Goal: Transaction & Acquisition: Subscribe to service/newsletter

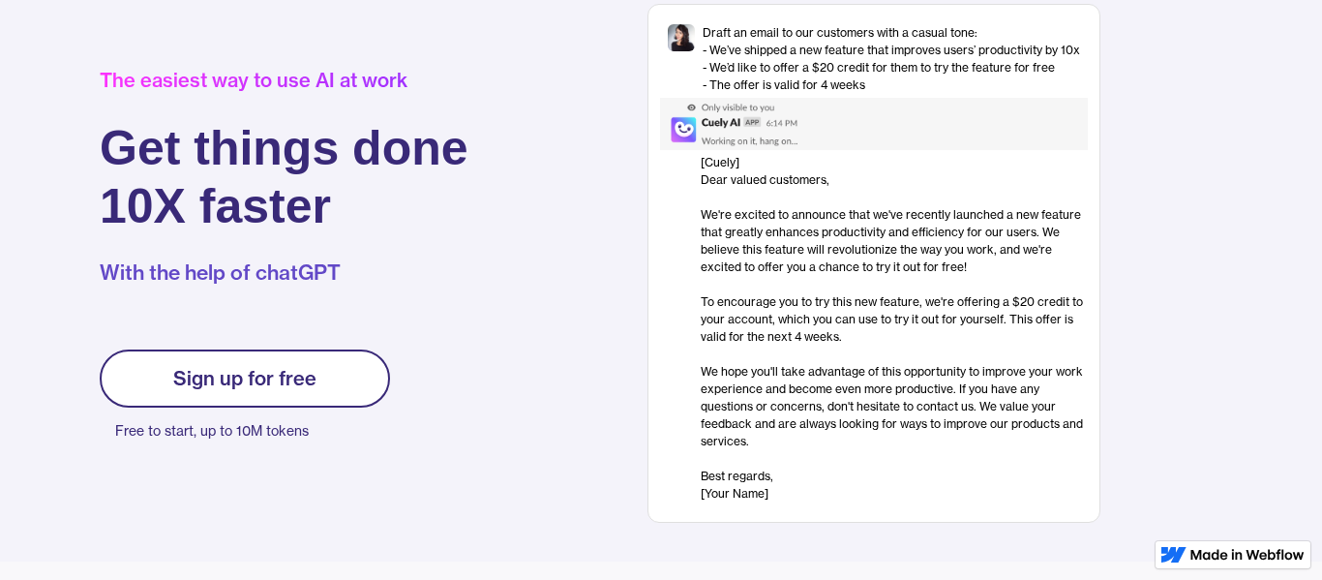
scroll to position [130, 0]
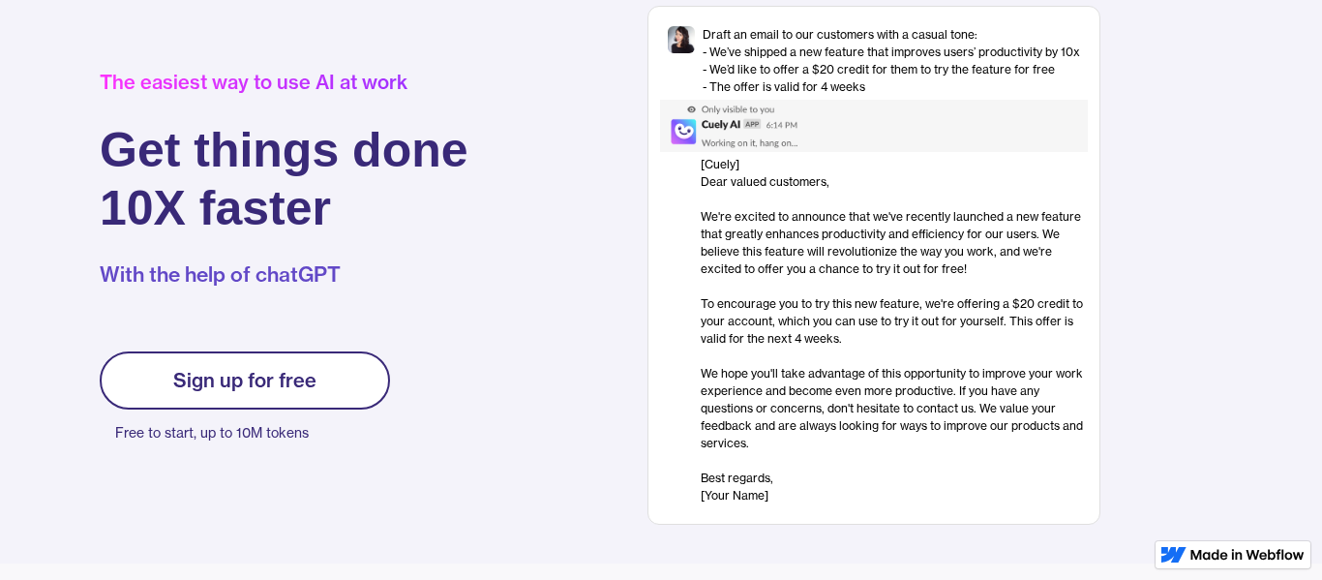
click at [292, 415] on div "Sign up for free Free to start, up to 10M tokens" at bounding box center [245, 398] width 290 height 95
click at [296, 375] on div "Sign up for free" at bounding box center [244, 380] width 143 height 23
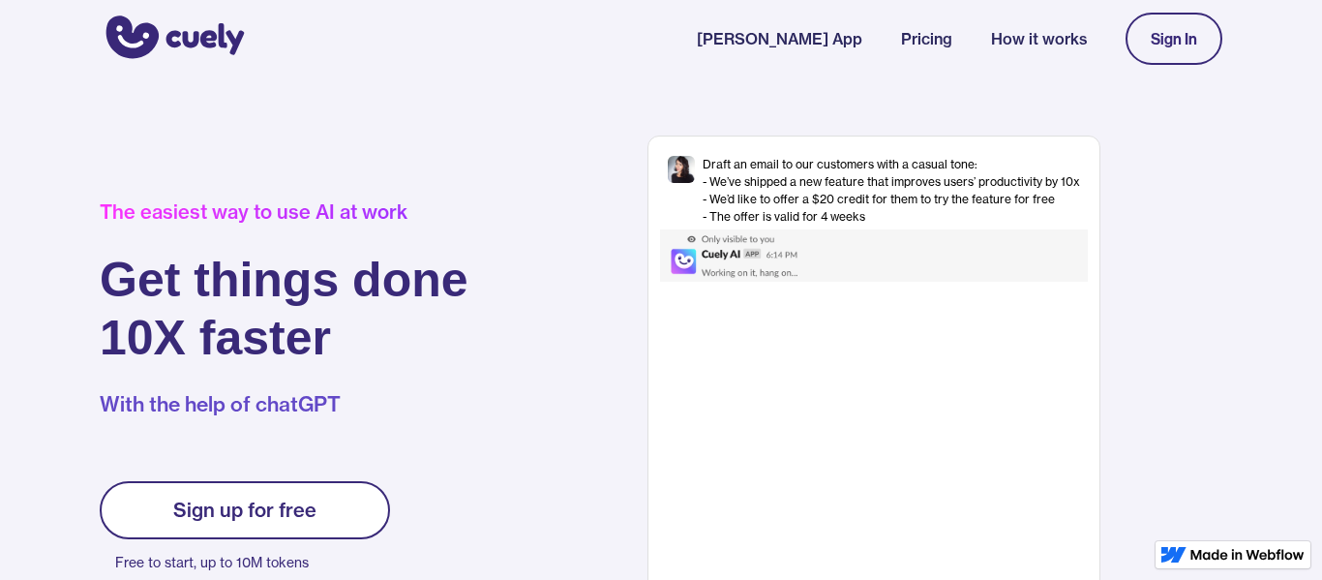
click at [295, 493] on link "Sign up for free" at bounding box center [245, 510] width 290 height 58
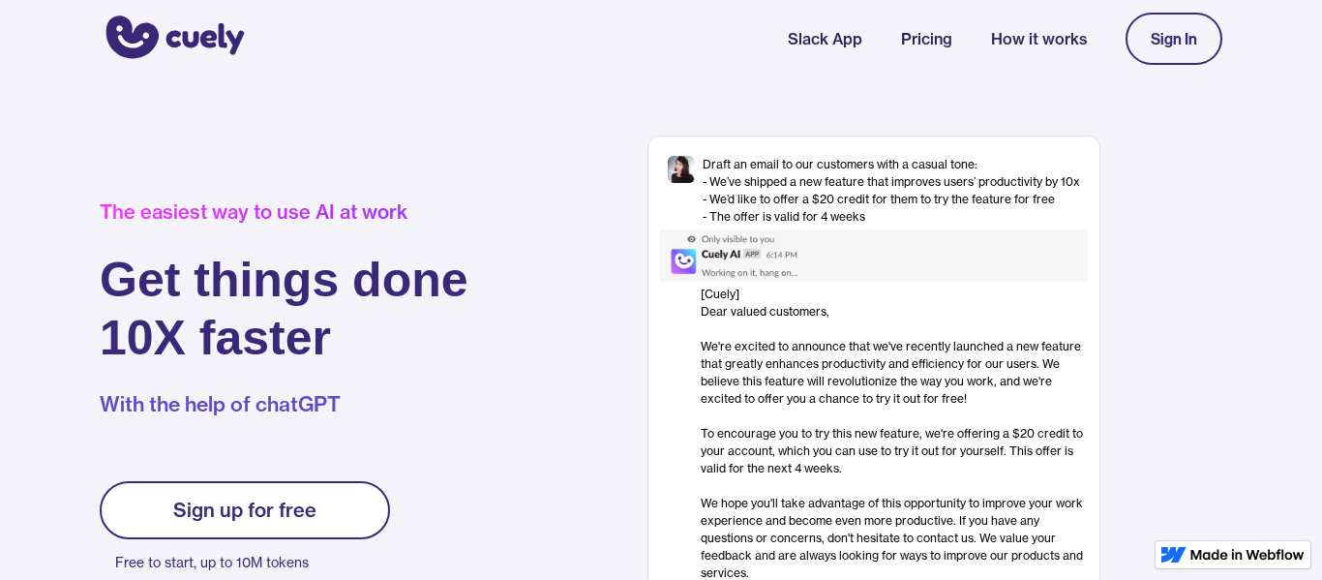
click at [1196, 43] on div "Sign In" at bounding box center [1173, 38] width 46 height 17
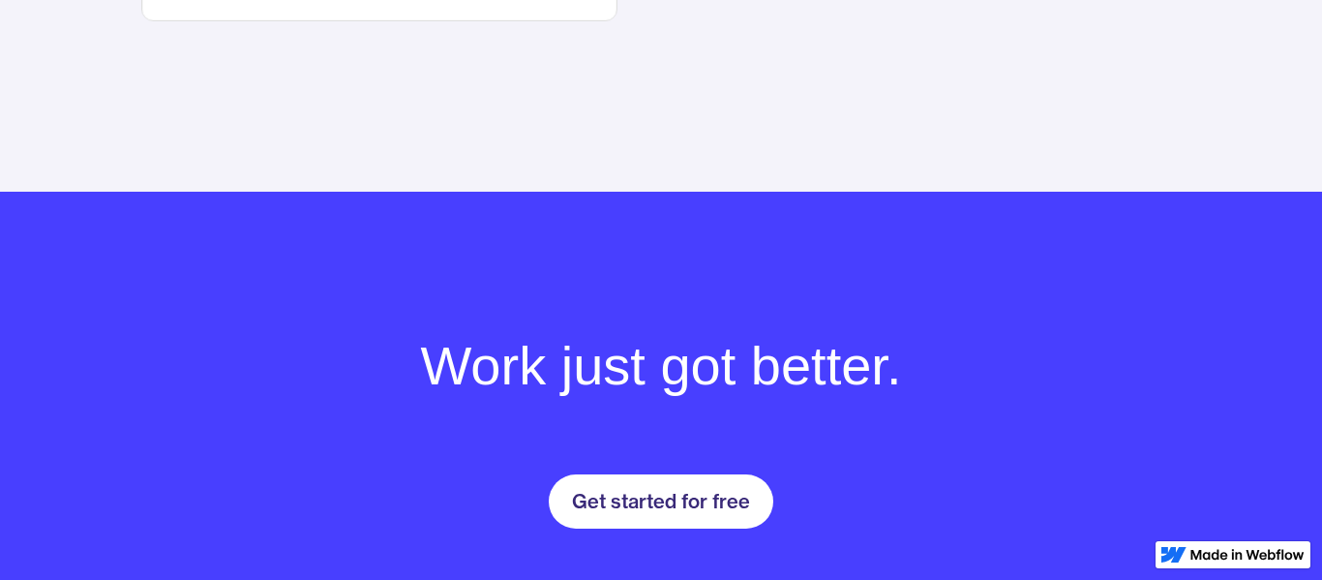
scroll to position [2481, 0]
click at [727, 492] on div "Get started for free" at bounding box center [661, 500] width 178 height 23
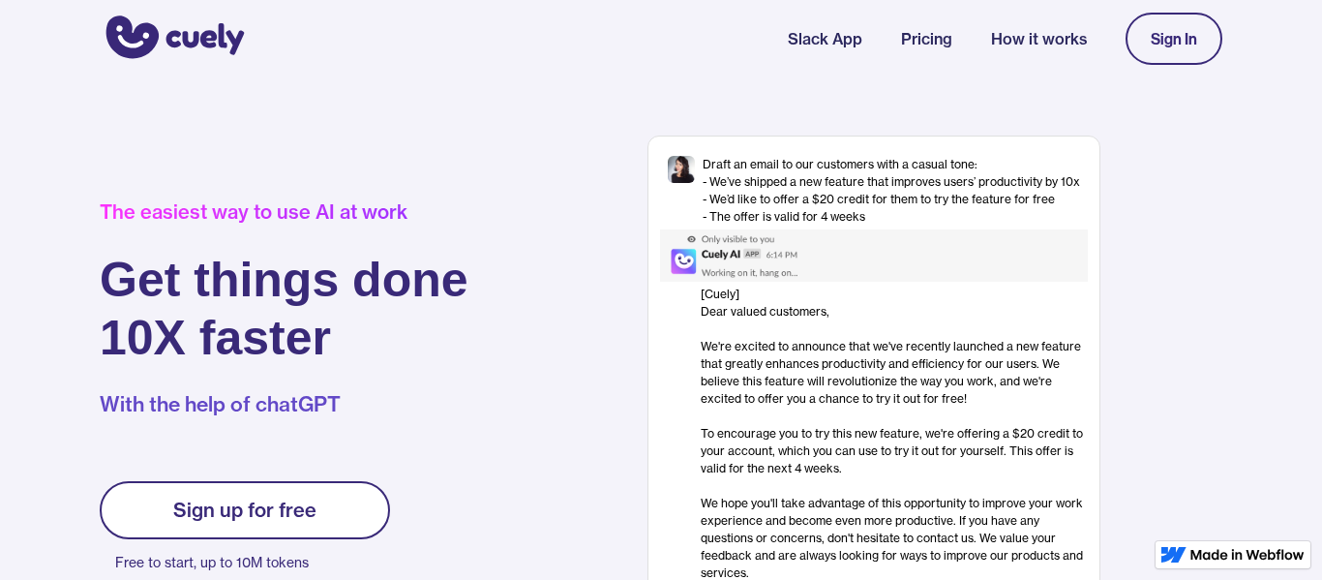
click at [845, 44] on link "Slack App" at bounding box center [825, 38] width 75 height 23
